Goal: Task Accomplishment & Management: Use online tool/utility

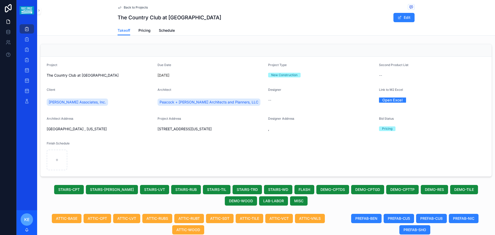
scroll to position [293, 0]
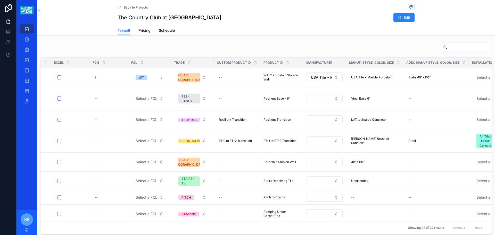
click at [447, 51] on input "scrollable content" at bounding box center [468, 47] width 42 height 7
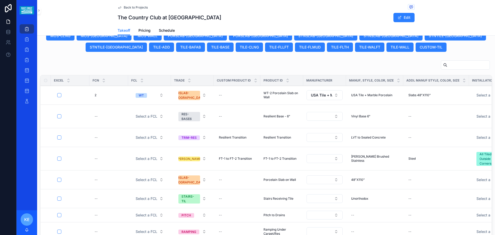
scroll to position [267, 0]
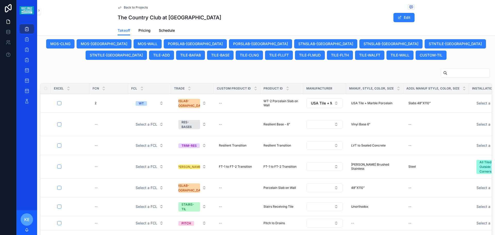
click at [372, 80] on div "scrollable content" at bounding box center [265, 74] width 451 height 12
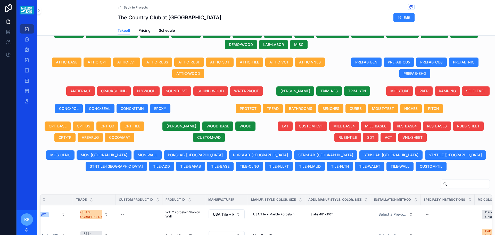
scroll to position [2, 0]
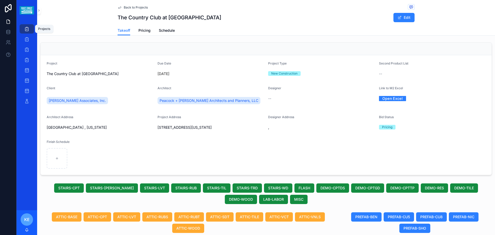
click at [29, 28] on div "Projects" at bounding box center [27, 29] width 8 height 8
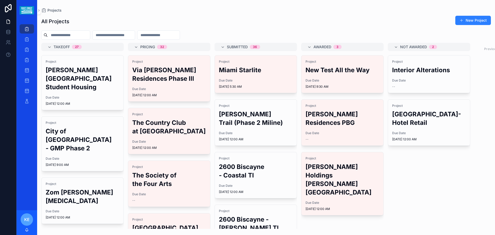
click at [85, 95] on span "Due Date" at bounding box center [83, 97] width 74 height 4
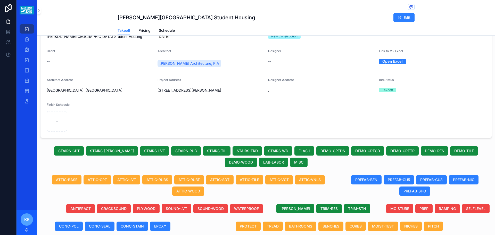
scroll to position [52, 0]
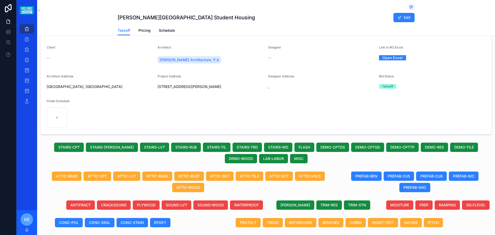
click at [313, 76] on div "Designer Address" at bounding box center [321, 77] width 107 height 6
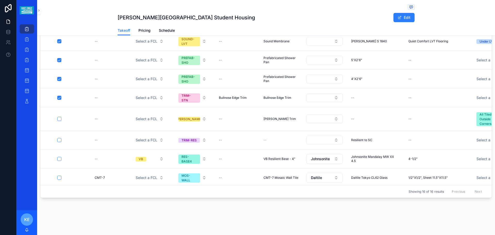
scroll to position [156, 0]
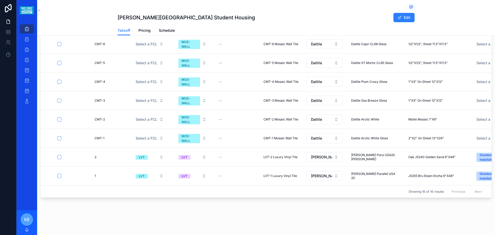
drag, startPoint x: 158, startPoint y: 192, endPoint x: 217, endPoint y: 194, distance: 58.8
click at [217, 194] on div "Excel FCN FCL Trade Custom Product ID Product ID Manufacturer Manuf, Style, Col…" at bounding box center [265, 109] width 451 height 176
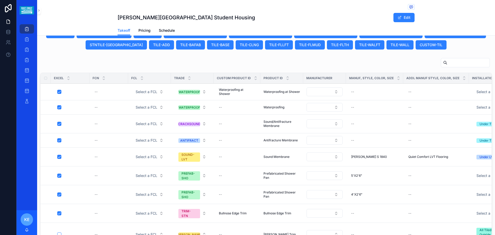
scroll to position [52, 0]
